Goal: Transaction & Acquisition: Book appointment/travel/reservation

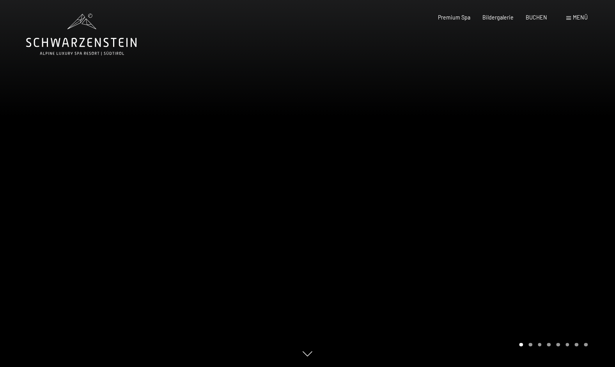
click at [575, 20] on span "Menü" at bounding box center [580, 17] width 15 height 7
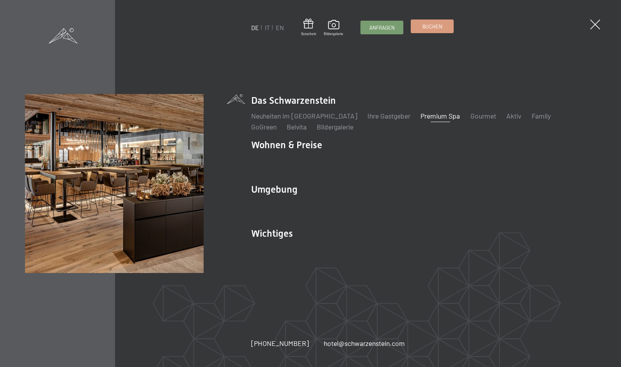
click at [431, 27] on span "Buchen" at bounding box center [432, 26] width 20 height 7
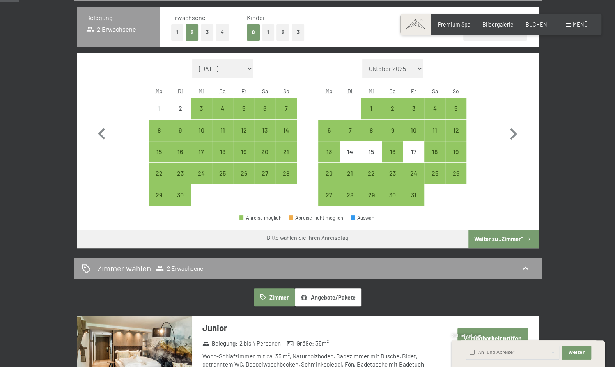
scroll to position [78, 0]
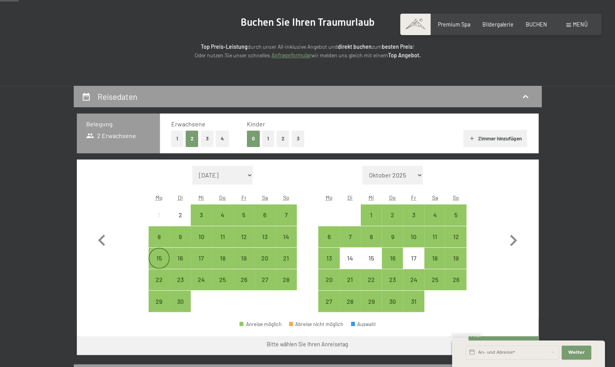
click at [158, 252] on div "15" at bounding box center [158, 257] width 19 height 19
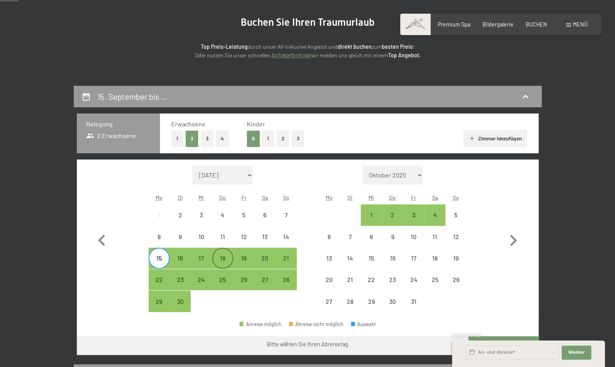
click at [223, 255] on div "18" at bounding box center [222, 264] width 19 height 19
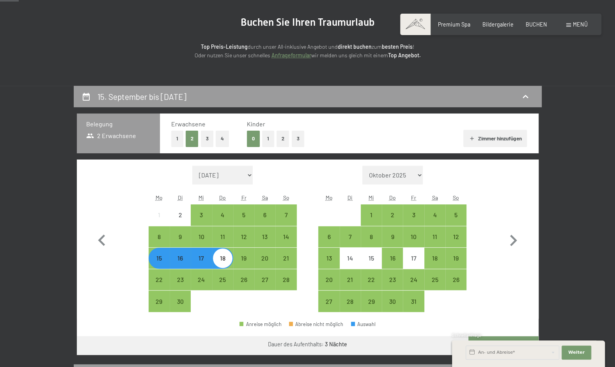
scroll to position [195, 0]
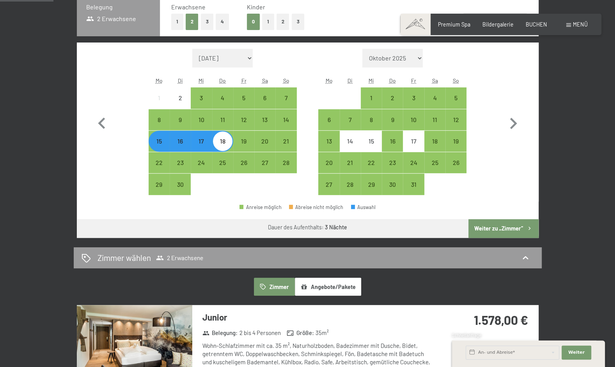
click at [514, 230] on button "Weiter zu „Zimmer“" at bounding box center [503, 228] width 70 height 19
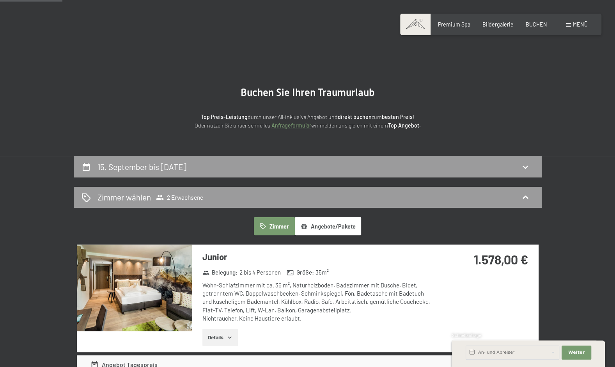
scroll to position [8, 0]
click at [207, 192] on div "Zimmer wählen 2 Erwachsene" at bounding box center [307, 196] width 452 height 11
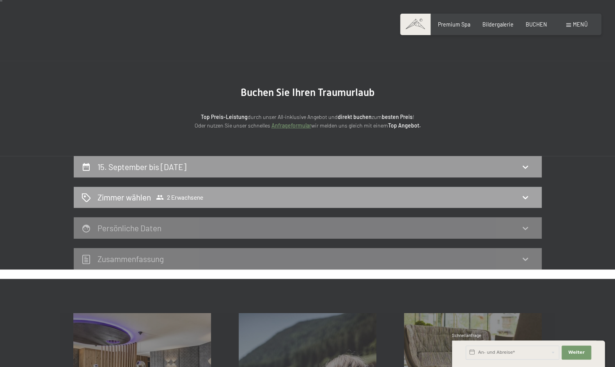
click at [207, 192] on div "Zimmer wählen 2 Erwachsene" at bounding box center [307, 196] width 452 height 11
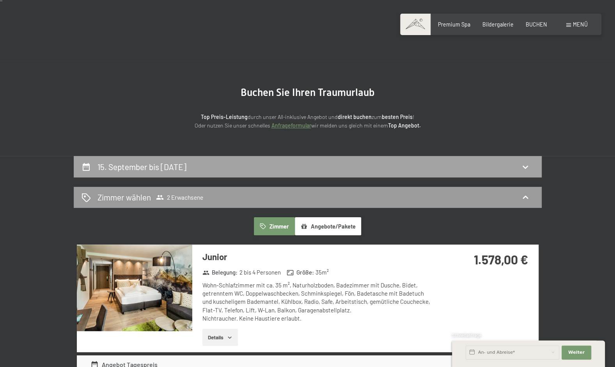
click at [186, 170] on h2 "15. September bis 18. September 2025" at bounding box center [141, 167] width 89 height 10
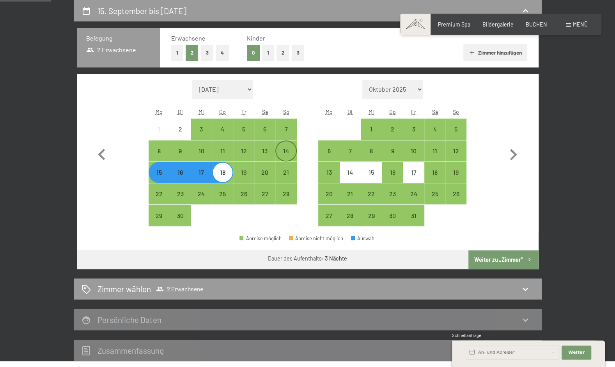
click at [281, 157] on div "14" at bounding box center [285, 157] width 19 height 19
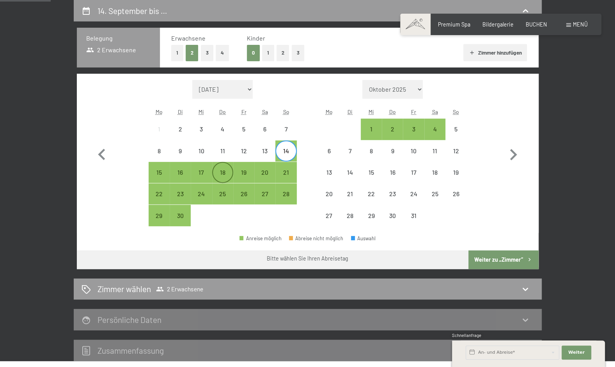
click at [218, 176] on div "18" at bounding box center [222, 178] width 19 height 19
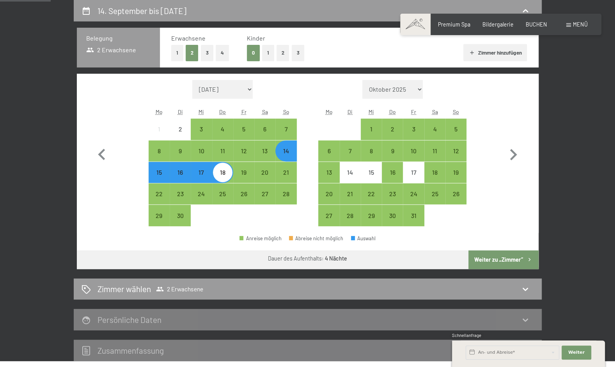
click at [504, 260] on button "Weiter zu „Zimmer“" at bounding box center [503, 259] width 70 height 19
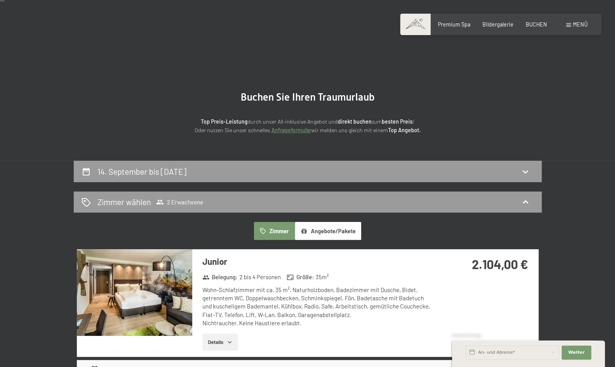
scroll to position [0, 0]
